Goal: Task Accomplishment & Management: Manage account settings

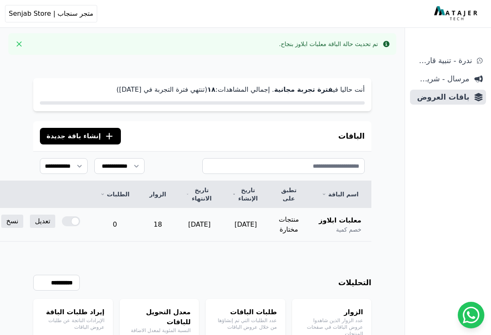
click at [347, 222] on span "معلبات ابلاوز" at bounding box center [340, 221] width 42 height 10
click at [55, 221] on link "تعديل" at bounding box center [42, 221] width 25 height 13
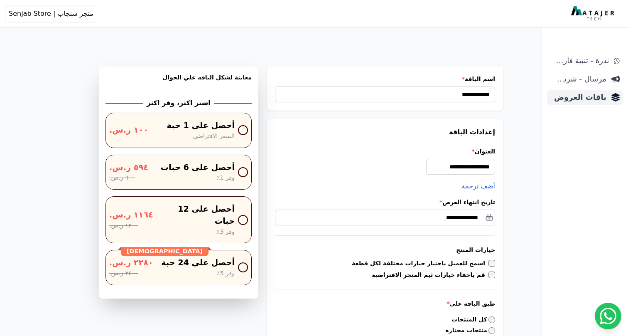
click at [491, 97] on span "باقات العروض" at bounding box center [579, 97] width 56 height 12
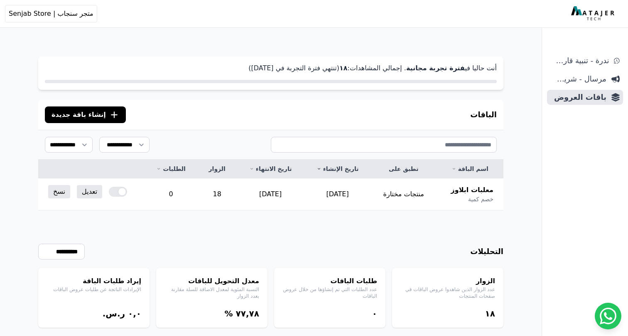
click at [109, 116] on icon ".cls-1{fill:none;stroke:#fff;stroke-linecap:round;stroke-linejoin:round;stroke-…" at bounding box center [114, 115] width 10 height 10
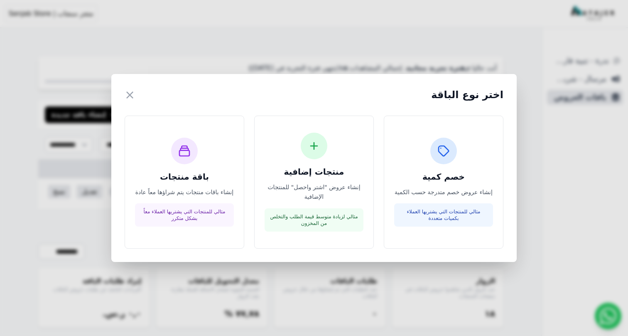
click at [138, 95] on div "اختر نوع الباقة ×" at bounding box center [314, 94] width 379 height 15
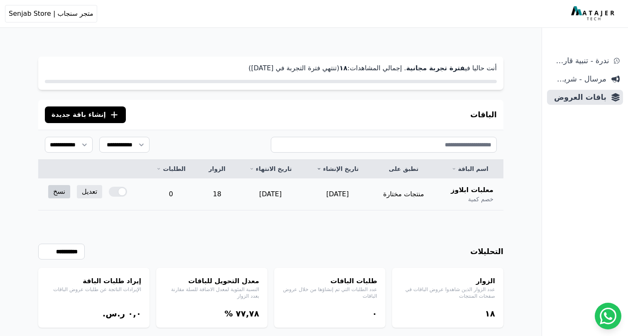
click at [58, 192] on link "نسخ" at bounding box center [59, 191] width 22 height 13
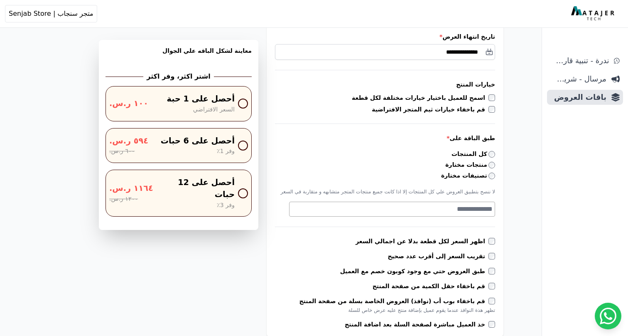
scroll to position [165, 0]
click at [444, 212] on textarea "Search" at bounding box center [391, 210] width 203 height 10
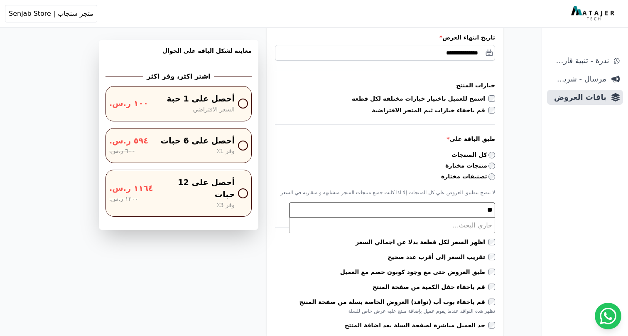
type textarea "*"
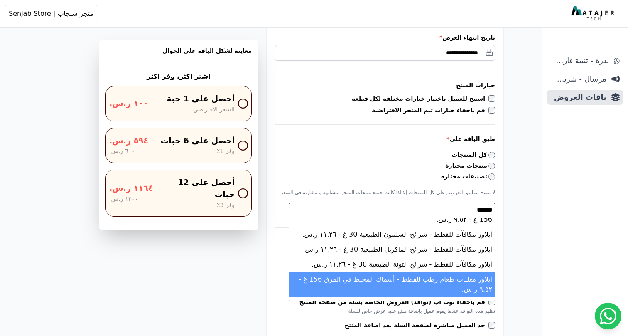
scroll to position [9, 0]
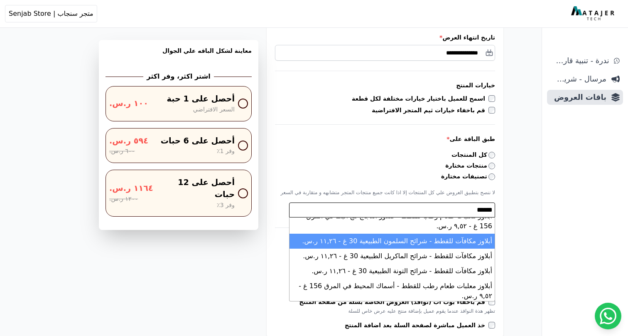
type textarea "******"
click at [427, 234] on li "أبلاوز مكافآت للقطط - شرائح السلمون الطبيعية 30 غ - ١١,٢٦ ر.س." at bounding box center [392, 241] width 205 height 15
select select "**********"
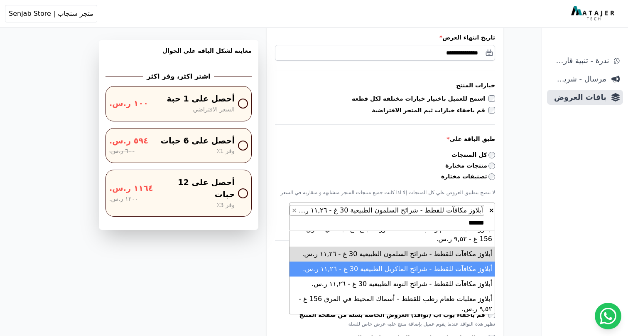
click at [408, 261] on li "أبلاوز مكافآت للقطط - شرائح الماكريل الطبيعية 30 غ - ١١,٢٦ ر.س." at bounding box center [392, 268] width 205 height 15
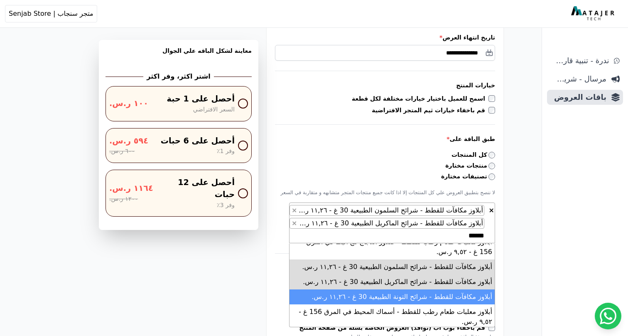
click at [413, 289] on li "أبلاوز مكافآت للقطط - شرائح التونة الطبيعية 30 غ - ١١,٢٦ ر.س." at bounding box center [392, 296] width 205 height 15
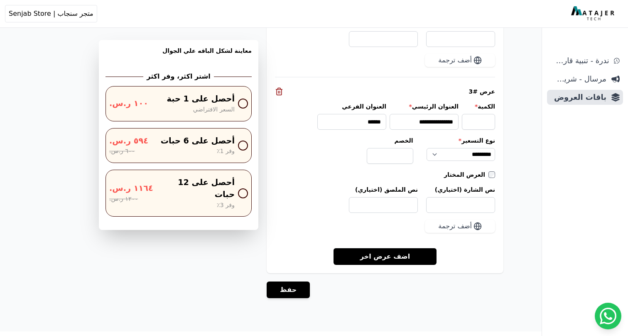
scroll to position [1052, 0]
click at [276, 281] on button "حفظ" at bounding box center [288, 289] width 43 height 17
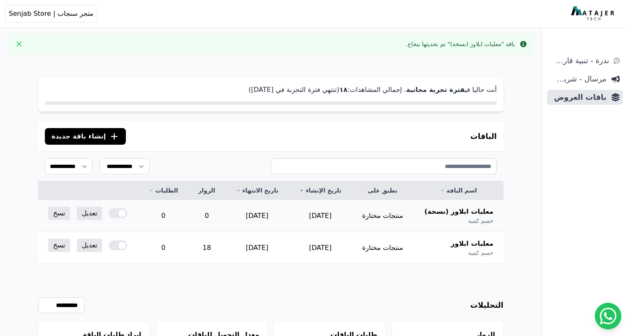
click at [474, 211] on span "معلبات ابلاوز (نسخة)" at bounding box center [459, 212] width 69 height 10
click at [83, 215] on link "تعديل" at bounding box center [89, 213] width 25 height 13
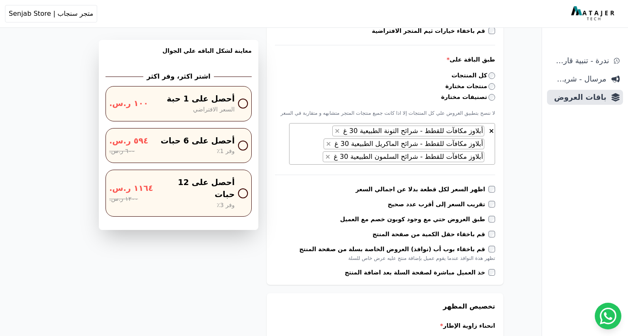
scroll to position [229, 0]
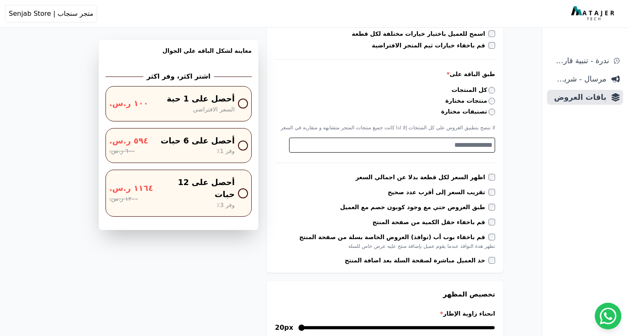
click at [475, 149] on textarea "Search" at bounding box center [391, 145] width 203 height 10
type textarea "*"
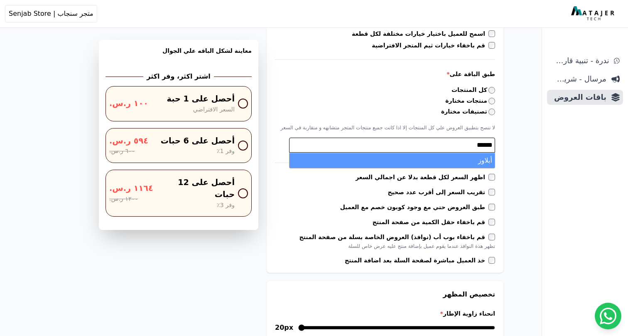
type textarea "******"
click at [484, 164] on li "أبلاوز" at bounding box center [392, 160] width 205 height 15
select select "**********"
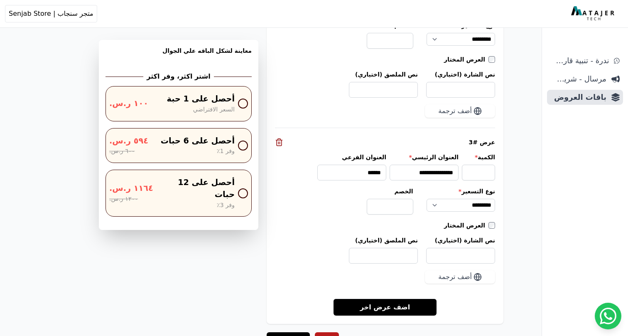
scroll to position [1007, 0]
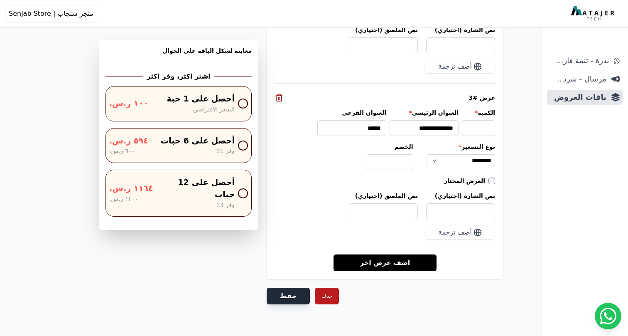
click at [288, 296] on button "حفظ" at bounding box center [288, 296] width 43 height 17
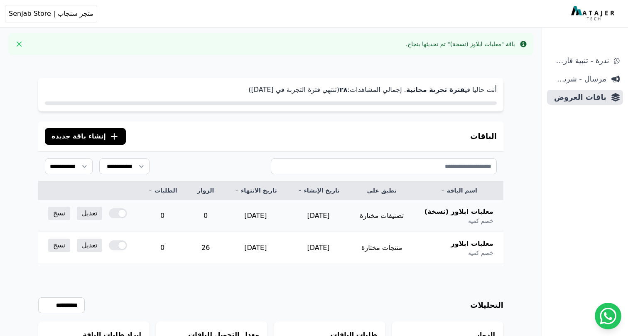
click at [109, 215] on div at bounding box center [118, 213] width 18 height 10
click at [117, 249] on div at bounding box center [118, 245] width 18 height 10
click at [152, 288] on div "**********" at bounding box center [270, 322] width 465 height 117
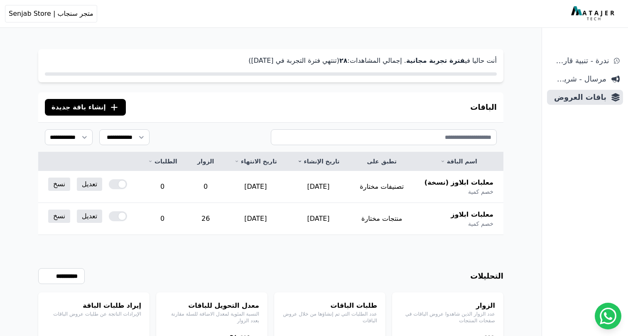
scroll to position [2, 0]
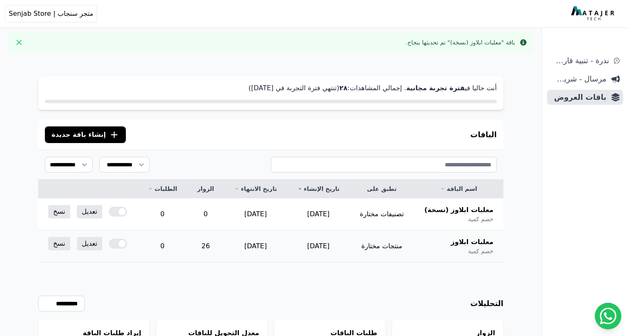
click at [109, 243] on div at bounding box center [118, 244] width 18 height 10
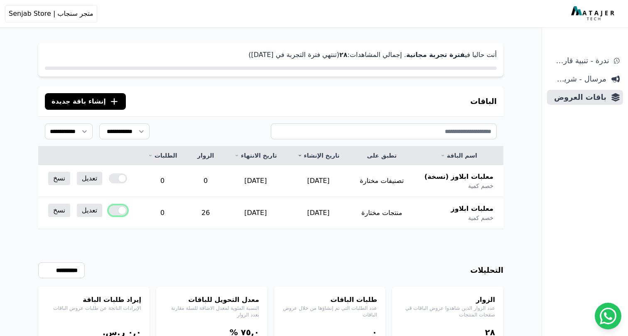
scroll to position [65, 0]
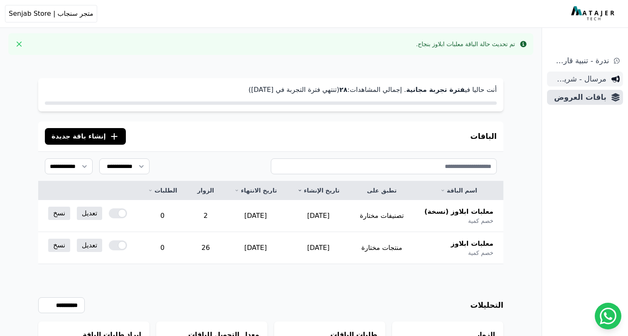
click at [560, 80] on span "مرسال - شريط دعاية" at bounding box center [579, 79] width 56 height 12
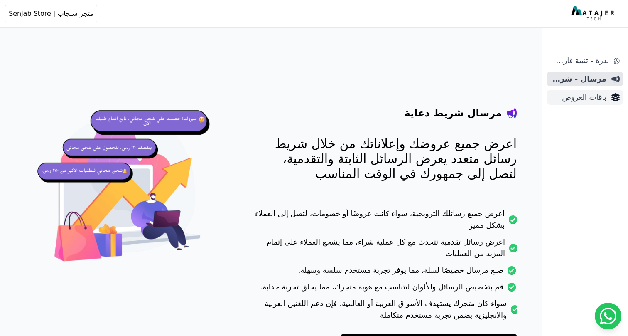
click at [561, 91] on link "باقات العروض" at bounding box center [585, 97] width 76 height 15
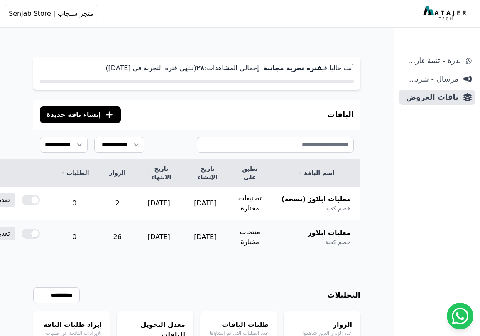
click at [329, 234] on span "معلبات ابلاوز" at bounding box center [329, 233] width 42 height 10
click at [15, 234] on link "تعديل" at bounding box center [2, 233] width 25 height 13
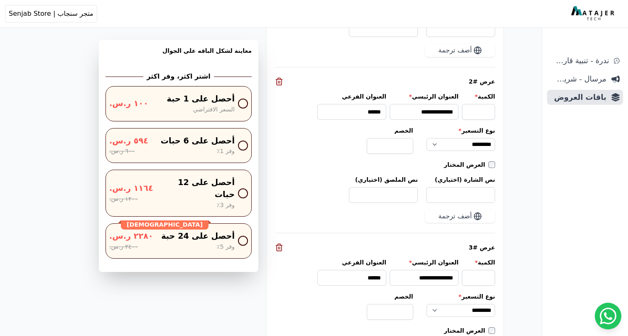
scroll to position [933, 0]
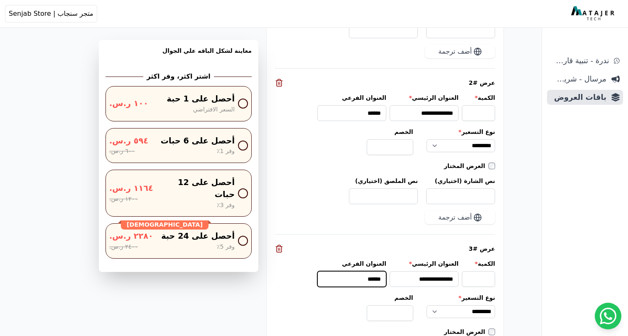
click at [363, 271] on input "******" at bounding box center [351, 279] width 69 height 16
type input "******"
drag, startPoint x: 401, startPoint y: 303, endPoint x: 432, endPoint y: 303, distance: 30.3
click at [432, 303] on div "**********" at bounding box center [385, 306] width 220 height 27
type input "*"
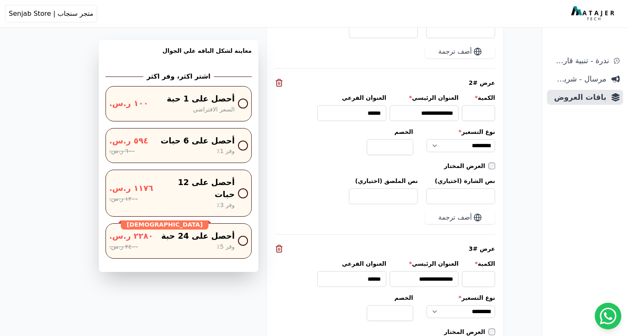
click at [396, 244] on div "عرض #3" at bounding box center [385, 248] width 220 height 8
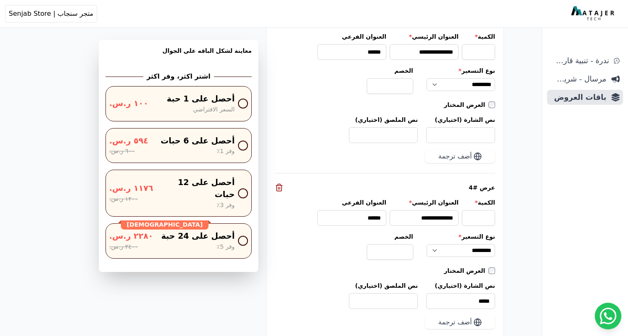
scroll to position [1187, 0]
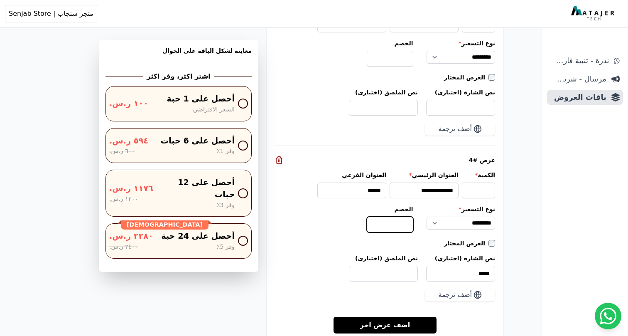
drag, startPoint x: 395, startPoint y: 210, endPoint x: 426, endPoint y: 210, distance: 31.2
click at [426, 210] on div "**********" at bounding box center [385, 218] width 220 height 27
type input "*"
click at [421, 239] on div "العرض المختار" at bounding box center [385, 243] width 220 height 8
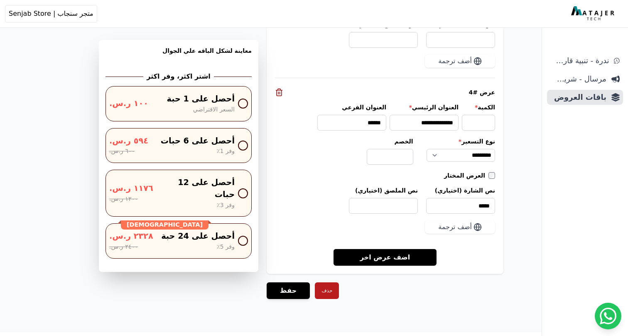
scroll to position [1256, 0]
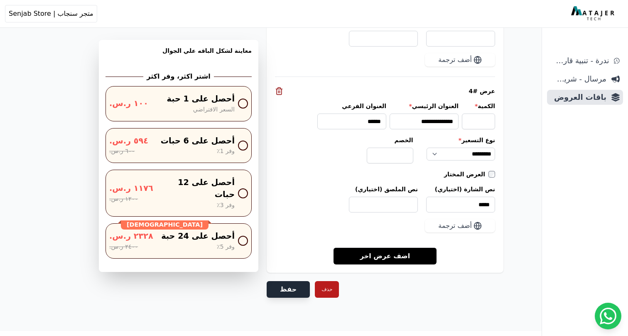
click at [291, 281] on button "حفظ" at bounding box center [288, 289] width 43 height 17
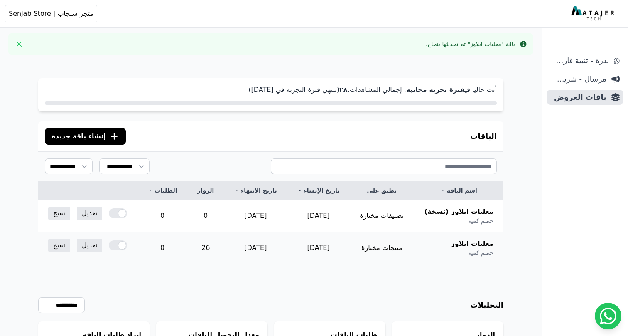
click at [110, 246] on div at bounding box center [118, 245] width 18 height 10
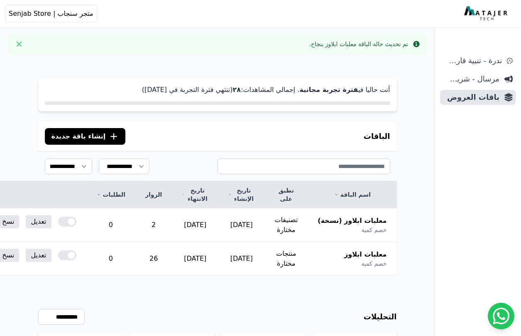
scroll to position [84, 0]
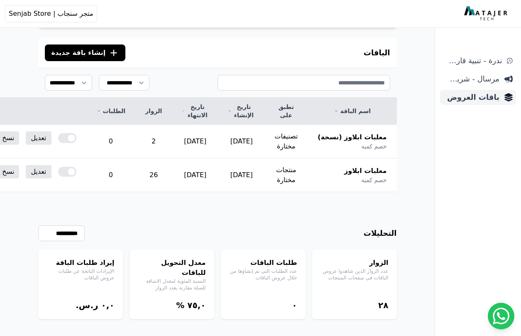
click at [479, 97] on span "باقات العروض" at bounding box center [472, 97] width 56 height 12
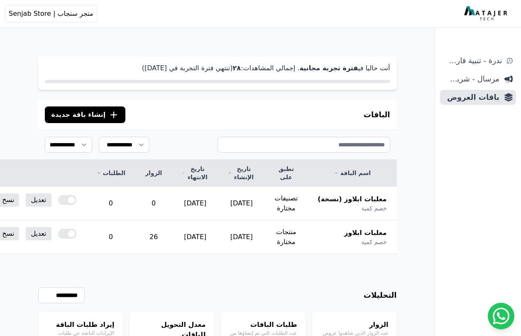
click at [109, 115] on icon ".cls-1{fill:none;stroke:#fff;stroke-linecap:round;stroke-linejoin:round;stroke-…" at bounding box center [114, 115] width 10 height 10
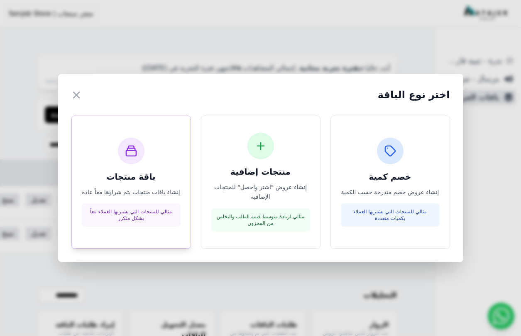
click at [135, 202] on div "باقة منتجات إنشاء باقات منتجات يتم شراؤها معاً عادة مثالي للمنتجات التي يشتريها…" at bounding box center [131, 182] width 99 height 89
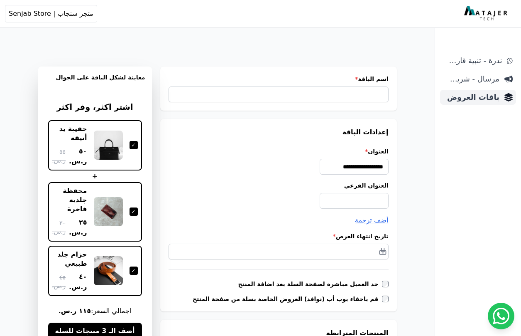
click at [478, 96] on span "باقات العروض" at bounding box center [472, 97] width 56 height 12
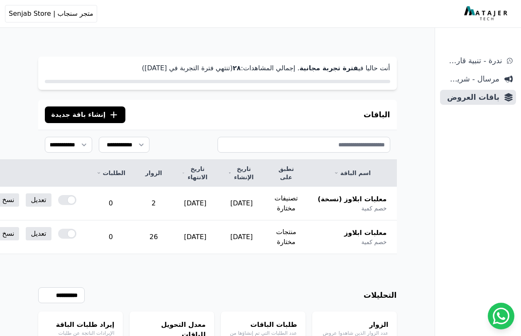
click at [88, 113] on button ".cls-1{fill:none;stroke:#fff;stroke-linecap:round;stroke-linejoin:round;stroke-…" at bounding box center [85, 114] width 81 height 17
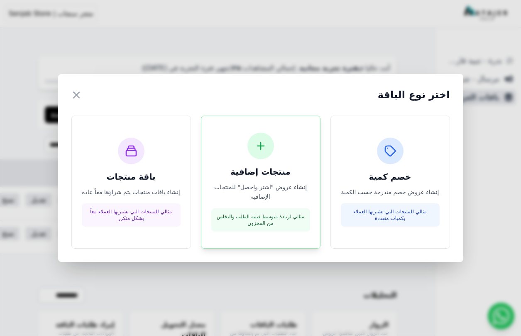
click at [267, 188] on div "منتجات إضافية إنشاء عروض "اشتر واحصل" للمنتجات الإضافية مثالي لزيادة متوسط قيمة…" at bounding box center [261, 182] width 99 height 99
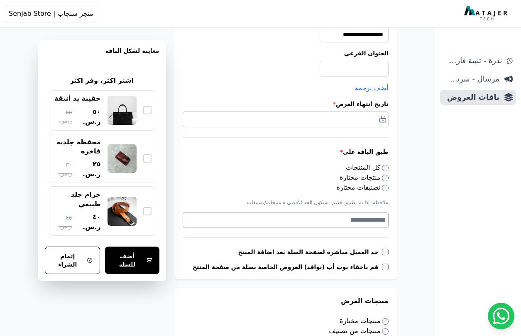
scroll to position [143, 0]
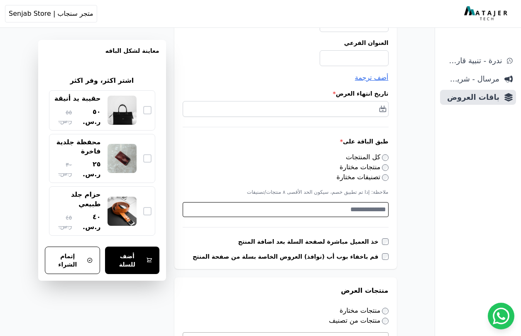
click at [364, 205] on textarea "Search" at bounding box center [284, 209] width 203 height 10
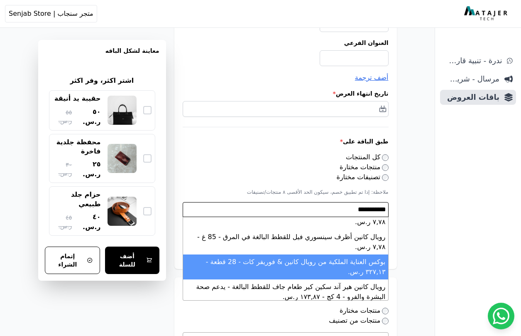
scroll to position [64, 0]
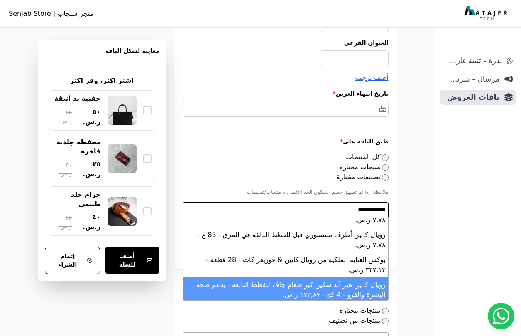
type textarea "**********"
click at [357, 277] on li "رويال كانين هير آند سكين كير طعام جاف للقطط البالغة - يدعم صحة البشرة والفرو - …" at bounding box center [285, 289] width 205 height 25
select select "*********"
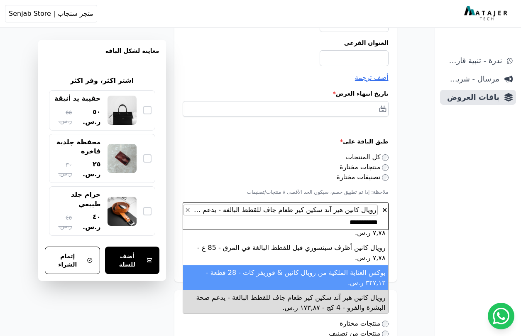
click at [347, 211] on span "رويال كانين هير آند سكين كير طعام جاف للقطط البالغة - يدعم صحة البشرة والفرو - …" at bounding box center [229, 210] width 298 height 8
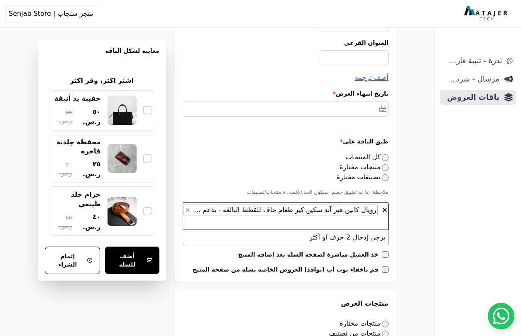
click at [347, 211] on span "رويال كانين هير آند سكين كير طعام جاف للقطط البالغة - يدعم صحة البشرة والفرو - …" at bounding box center [229, 210] width 298 height 8
select select
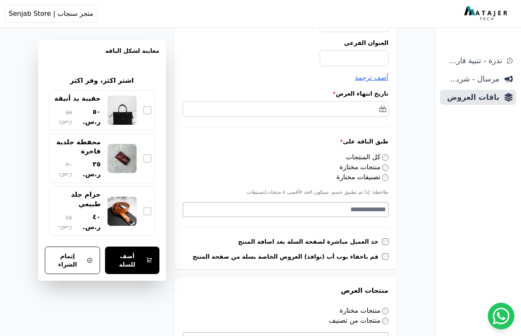
click at [369, 210] on textarea "Search" at bounding box center [284, 209] width 203 height 10
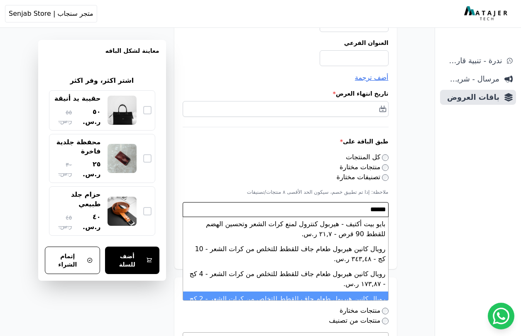
scroll to position [0, 0]
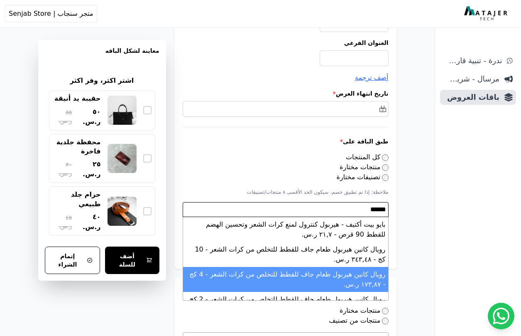
type textarea "******"
click at [348, 268] on li "رويال كانين هيربول طعام جاف للقطط للتخلص من كرات الشعر - 4 كج - ١٧۳,٨٧ ر.س." at bounding box center [285, 279] width 205 height 25
select select "**********"
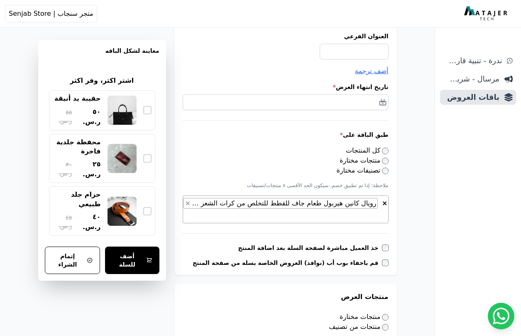
scroll to position [128, 0]
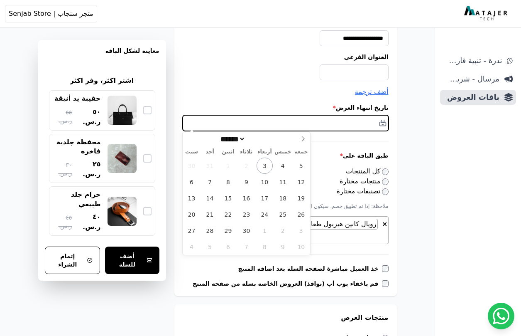
click at [382, 122] on input "text" at bounding box center [286, 123] width 206 height 16
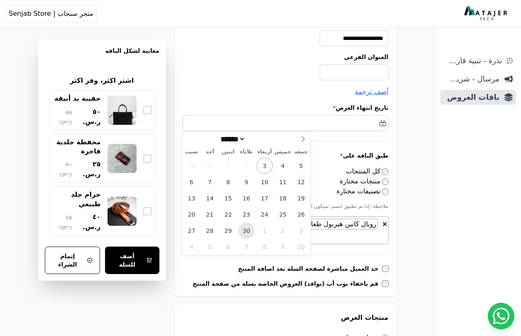
click at [245, 231] on span "30" at bounding box center [247, 230] width 16 height 16
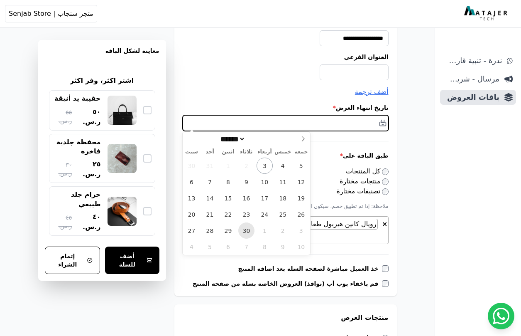
type input "**********"
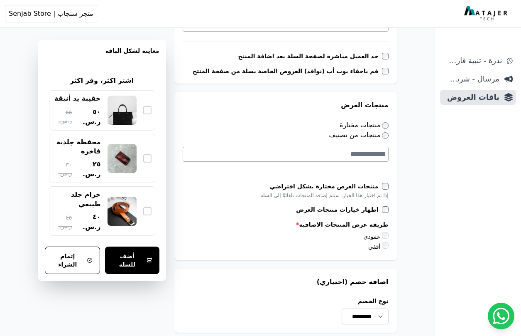
scroll to position [348, 0]
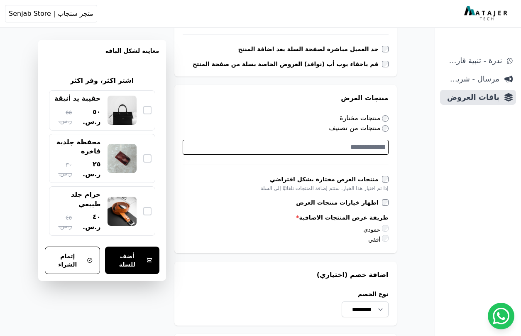
click at [376, 145] on textarea "Search" at bounding box center [284, 147] width 203 height 10
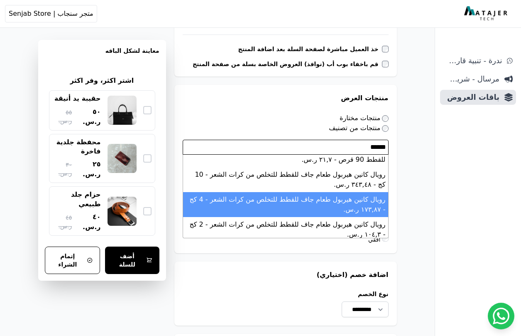
scroll to position [17, 0]
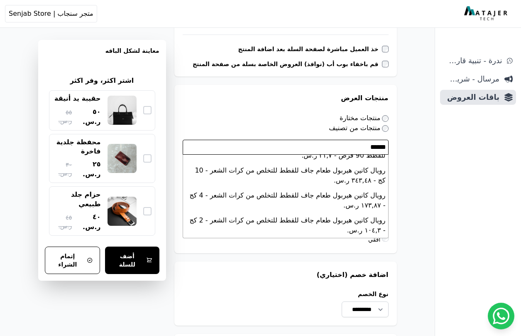
type textarea "******"
click at [352, 263] on li "رويال كانين أظرف هيربول لمكافحة كرات الشعر في المرق - 85 غ - ٨,٦٥ ر.س." at bounding box center [285, 275] width 205 height 25
select select "**********"
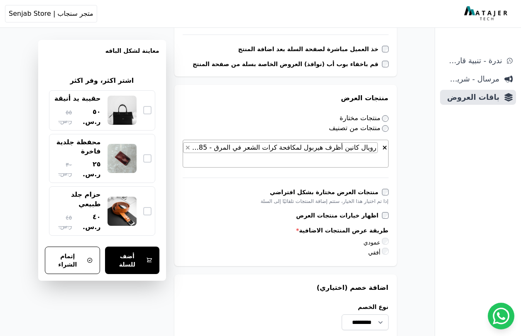
click at [408, 196] on div "**********" at bounding box center [217, 219] width 425 height 1069
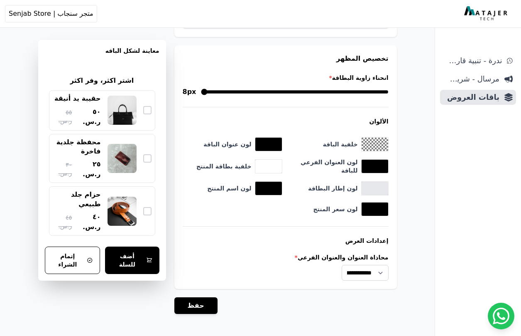
scroll to position [781, 0]
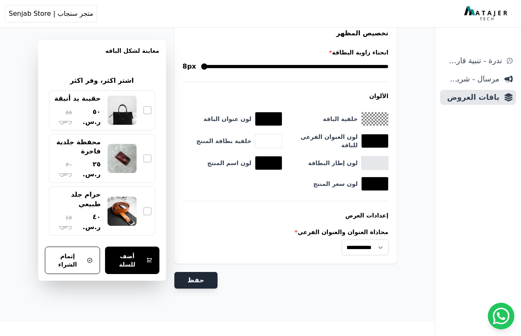
click at [191, 276] on button "حفظ" at bounding box center [196, 280] width 43 height 17
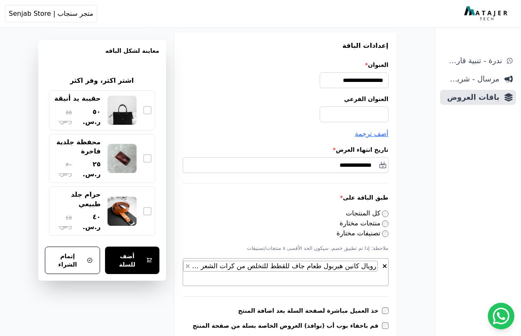
scroll to position [0, 0]
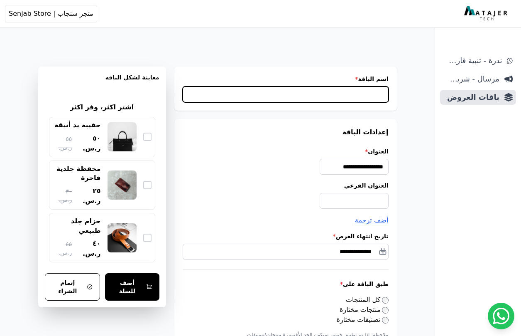
click at [365, 96] on input "اسم الباقة *" at bounding box center [286, 94] width 206 height 16
type input "******"
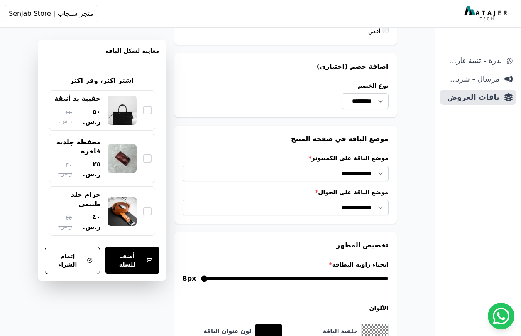
scroll to position [781, 0]
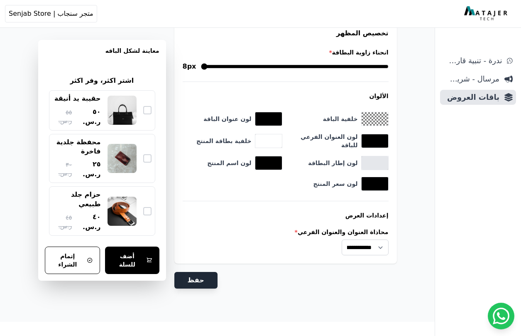
click at [198, 273] on button "حفظ" at bounding box center [196, 280] width 43 height 17
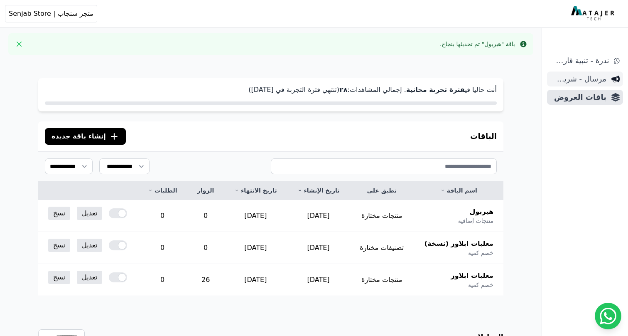
click at [521, 84] on span "مرسال - شريط دعاية" at bounding box center [579, 79] width 56 height 12
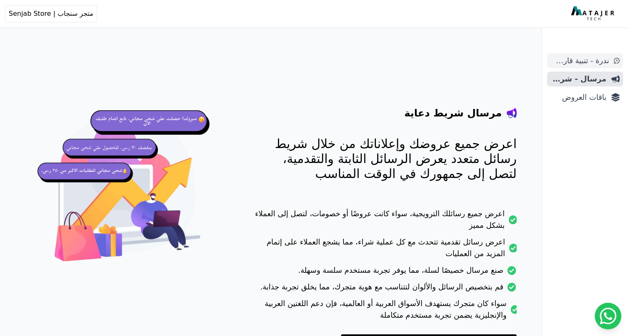
click at [583, 64] on span "ندرة - تنبية قارب علي النفاذ" at bounding box center [580, 61] width 59 height 12
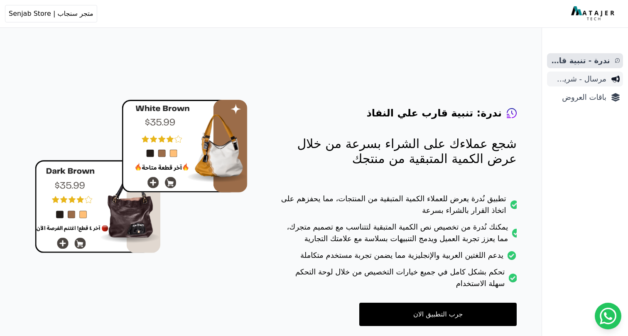
click at [581, 76] on span "مرسال - شريط دعاية" at bounding box center [579, 79] width 56 height 12
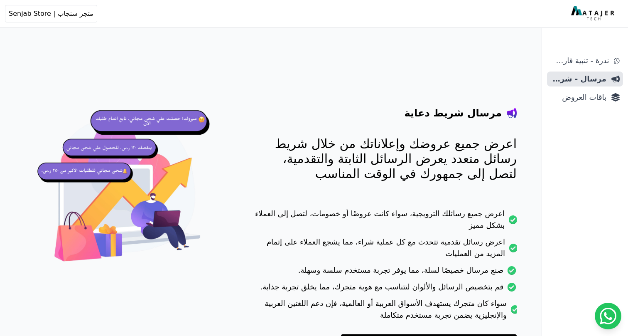
scroll to position [61, 0]
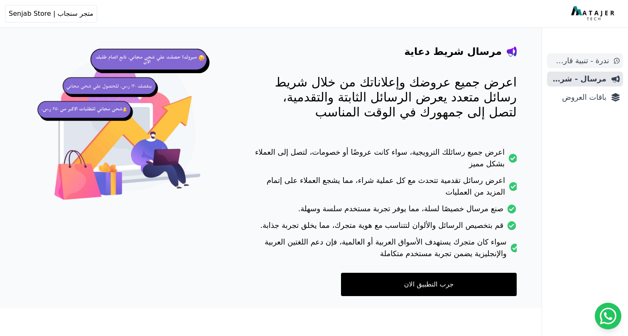
click at [586, 55] on span "ندرة - تنبية قارب علي النفاذ" at bounding box center [580, 61] width 59 height 12
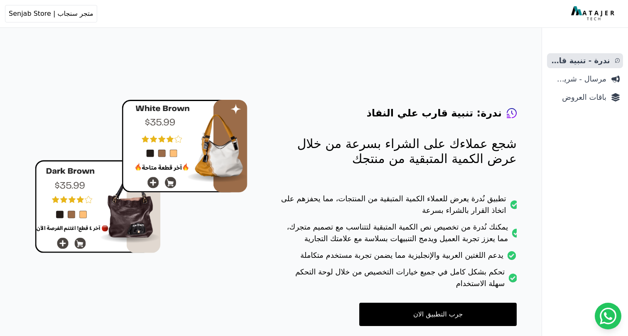
scroll to position [33, 0]
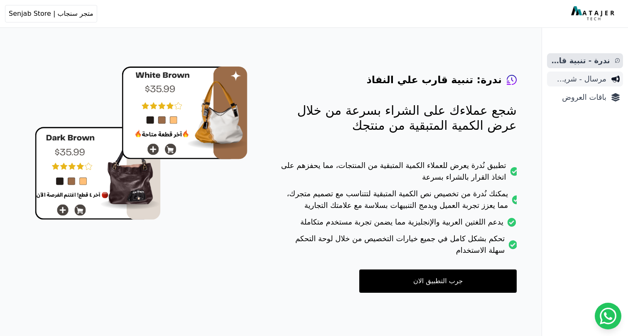
click at [566, 77] on span "مرسال - شريط دعاية" at bounding box center [579, 79] width 56 height 12
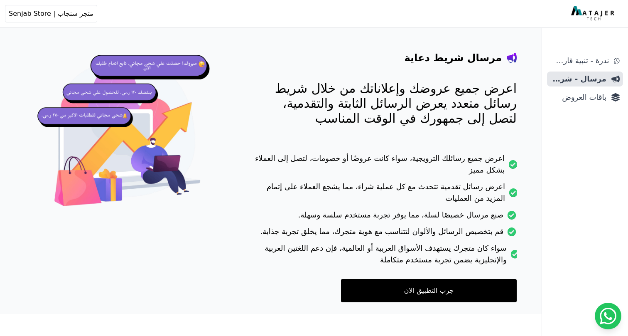
scroll to position [56, 0]
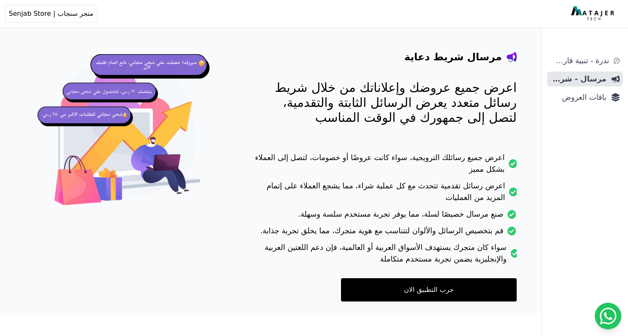
click at [135, 127] on img at bounding box center [127, 136] width 185 height 185
drag, startPoint x: 513, startPoint y: 61, endPoint x: 432, endPoint y: 64, distance: 81.1
click at [433, 64] on div "مرسال شريط دعاية اعرض جميع عروضك وإعلاناتك من خلال شريط رسائل متعدد يعرض الرسائ…" at bounding box center [384, 159] width 263 height 284
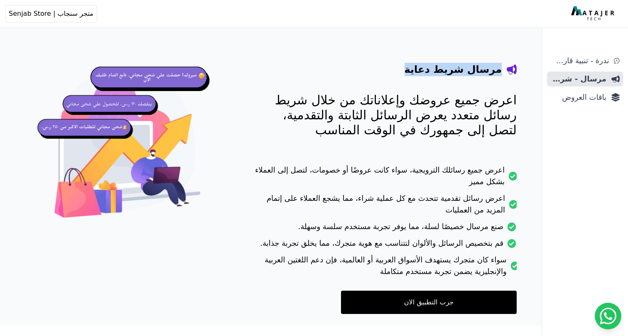
scroll to position [61, 0]
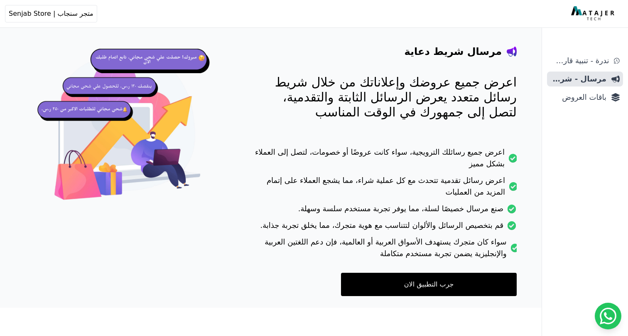
click at [580, 112] on div "ندرة - تنبية قارب علي النفاذ مرسال - شريط دعاية باقات العروض" at bounding box center [585, 194] width 86 height 283
click at [588, 103] on link "باقات العروض" at bounding box center [585, 97] width 76 height 15
